Goal: Answer question/provide support: Answer question/provide support

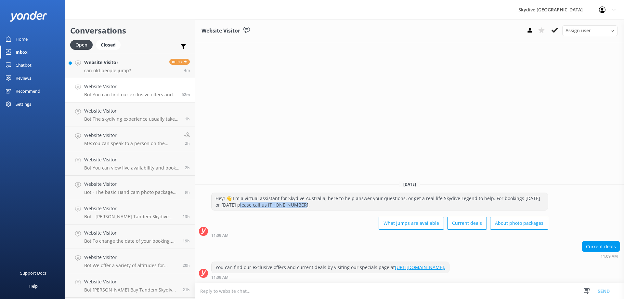
drag, startPoint x: 296, startPoint y: 205, endPoint x: 239, endPoint y: 205, distance: 56.9
click at [239, 205] on div "Hey! 👋 I'm a virtual assistant for Skydive Australia, here to help answer your …" at bounding box center [380, 201] width 336 height 17
copy div "lease call us [PHONE_NUMBER]."
click at [139, 65] on link "Website Visitor can old people jump? Reply 5m" at bounding box center [129, 66] width 129 height 24
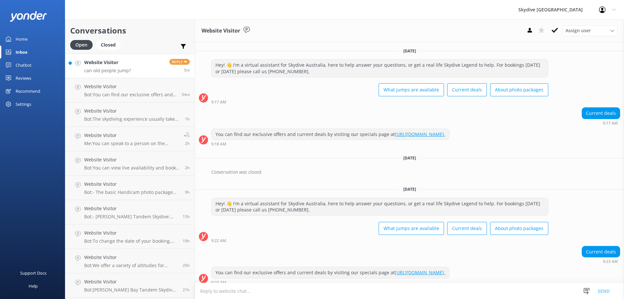
scroll to position [487, 0]
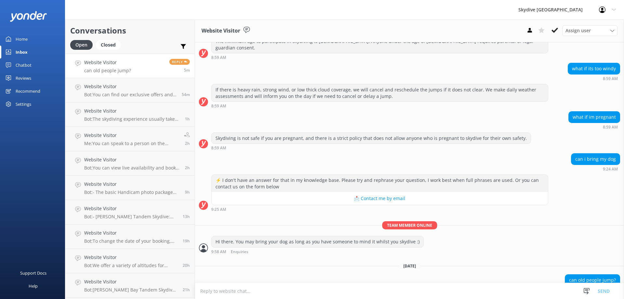
click at [371, 287] on textarea at bounding box center [409, 291] width 429 height 16
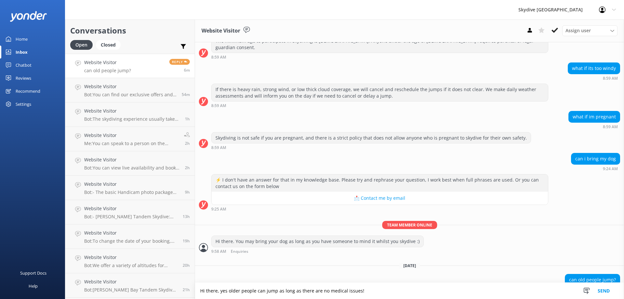
type textarea "Hi there, yes older people can jump as long as there are no medical issues!"
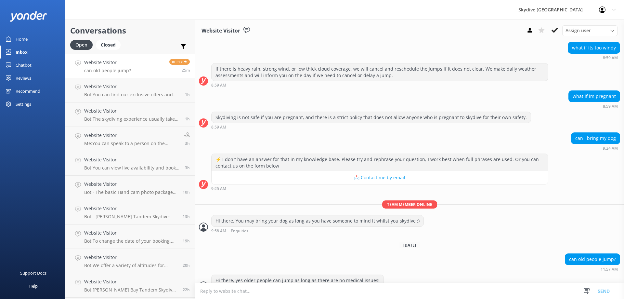
click at [148, 72] on link "Website Visitor can old people jump? Reply 25m" at bounding box center [129, 66] width 129 height 24
click at [130, 99] on link "Website Visitor Bot: You can find our exclusive offers and current deals by vis…" at bounding box center [129, 90] width 129 height 24
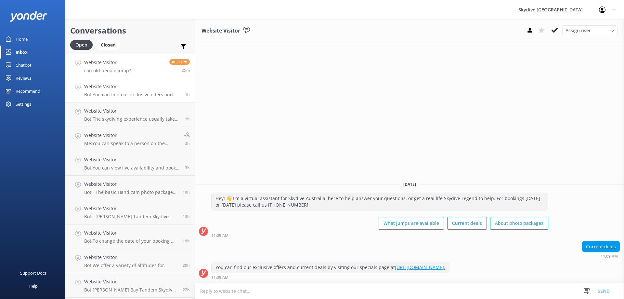
click at [128, 71] on p "can old people jump?" at bounding box center [107, 71] width 47 height 6
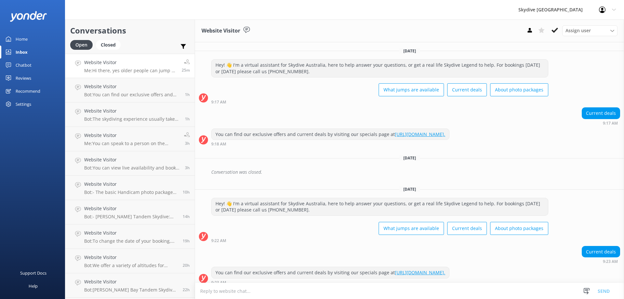
scroll to position [508, 0]
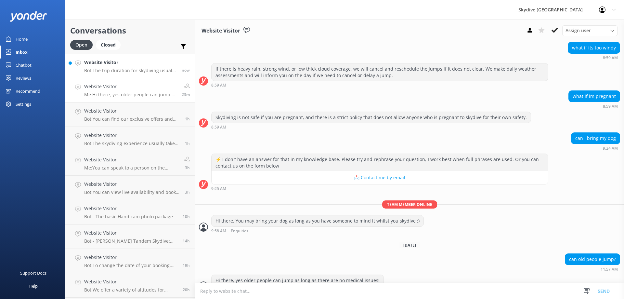
click at [141, 71] on p "Bot: The trip duration for skydiving usually takes a couple of hours, but you s…" at bounding box center [130, 71] width 93 height 6
